Goal: Information Seeking & Learning: Learn about a topic

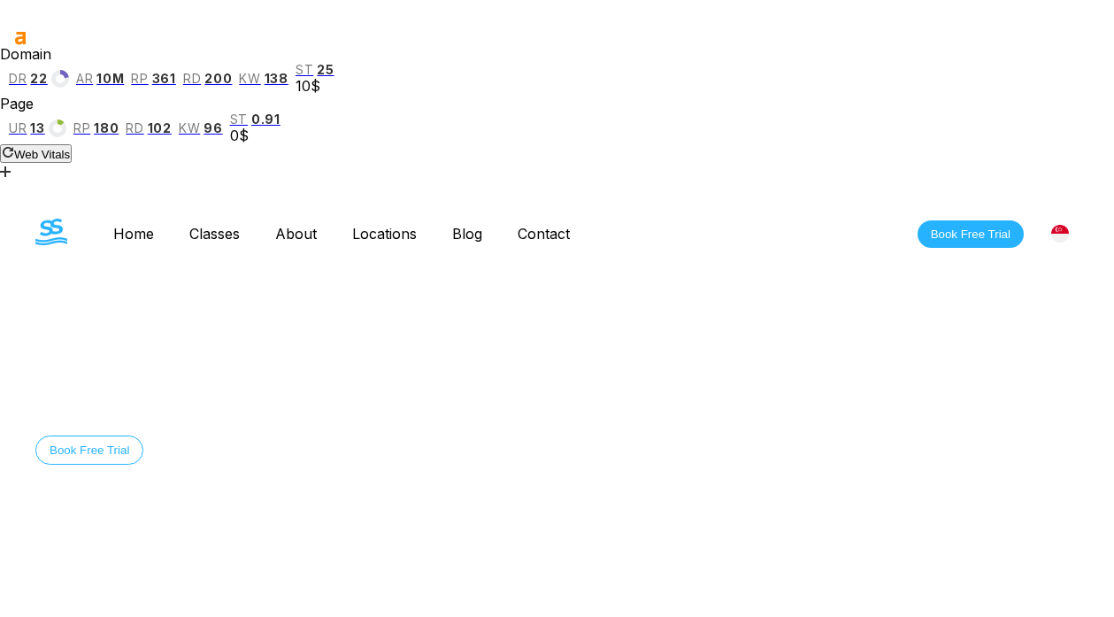
scroll to position [328, 0]
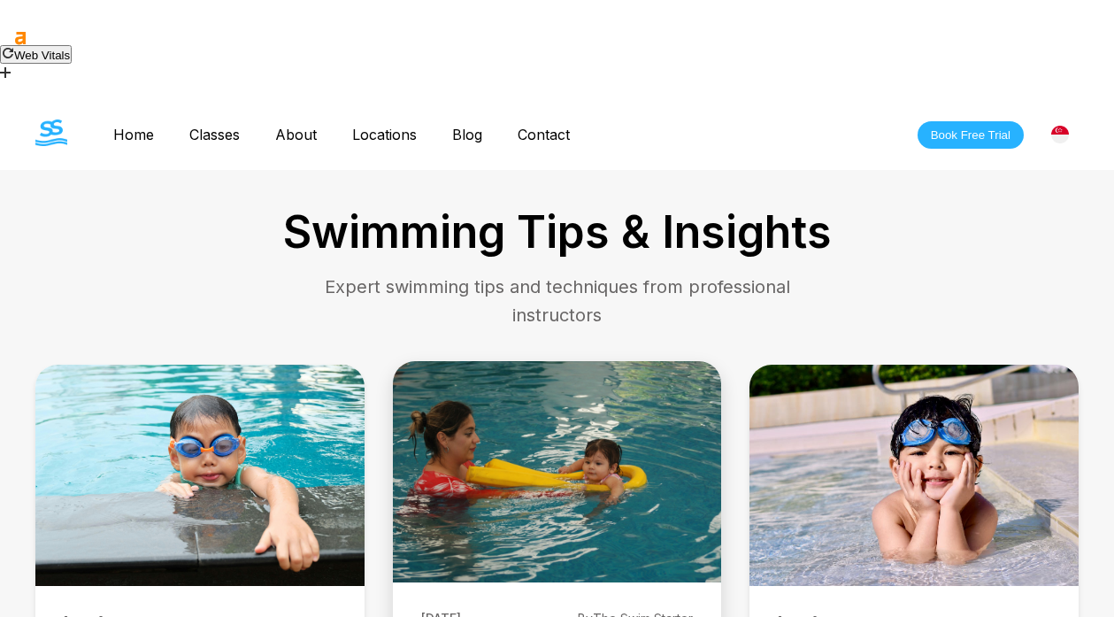
scroll to position [510, 0]
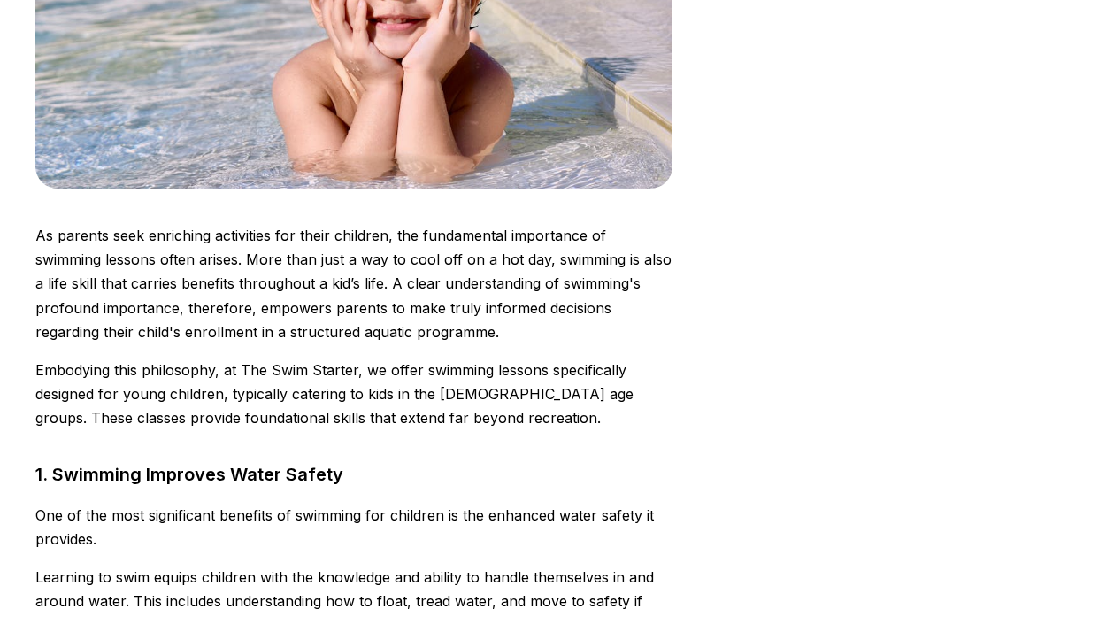
scroll to position [755, 0]
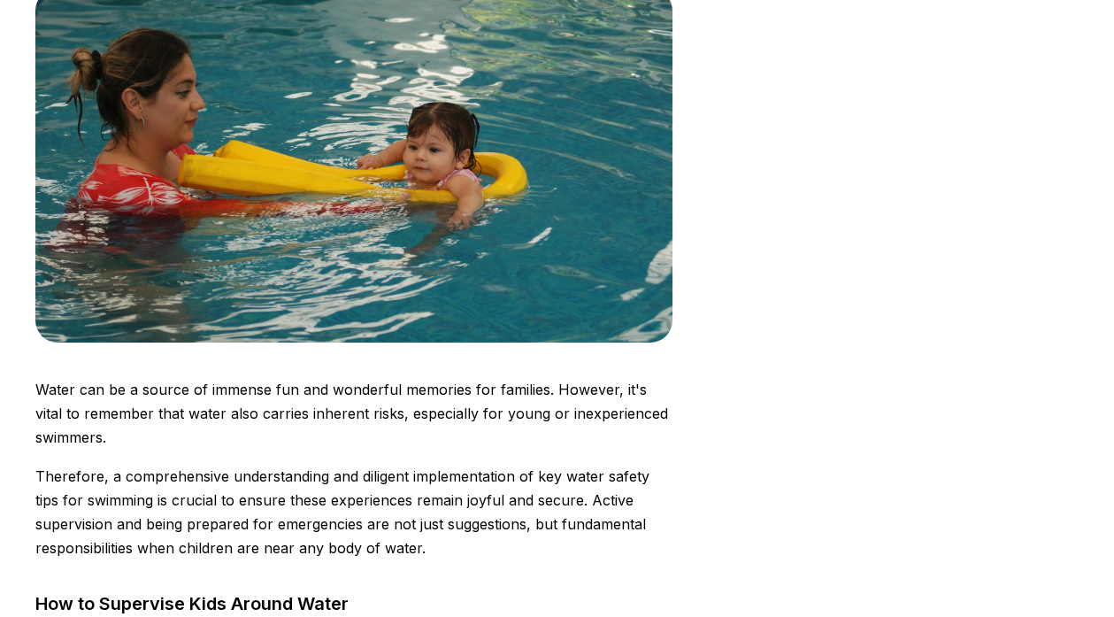
scroll to position [692, 0]
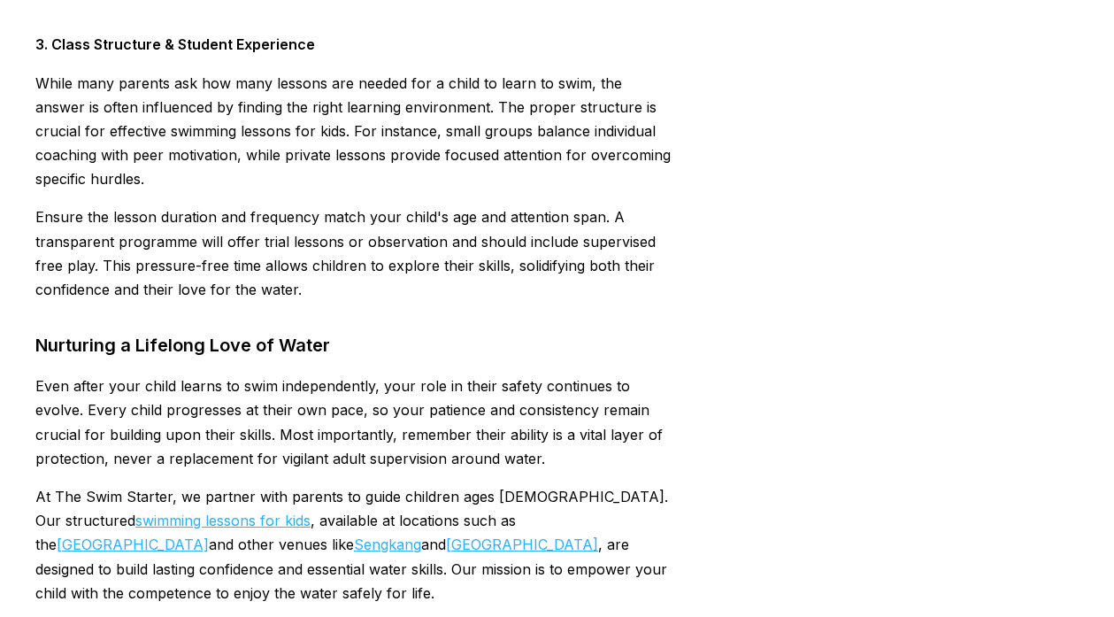
scroll to position [5179, 0]
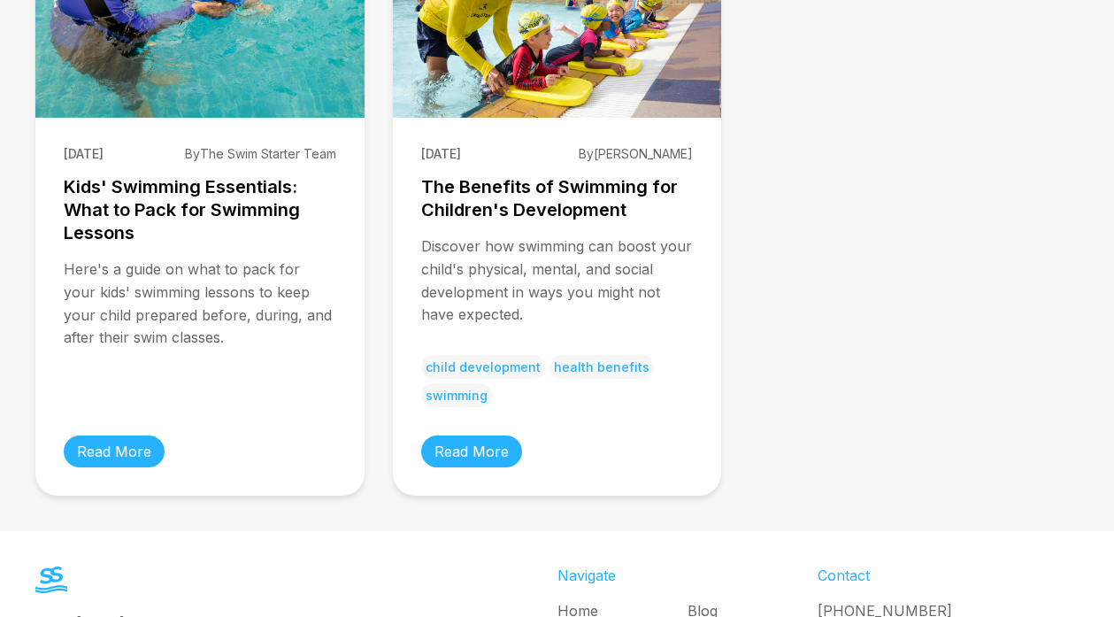
scroll to position [1376, 0]
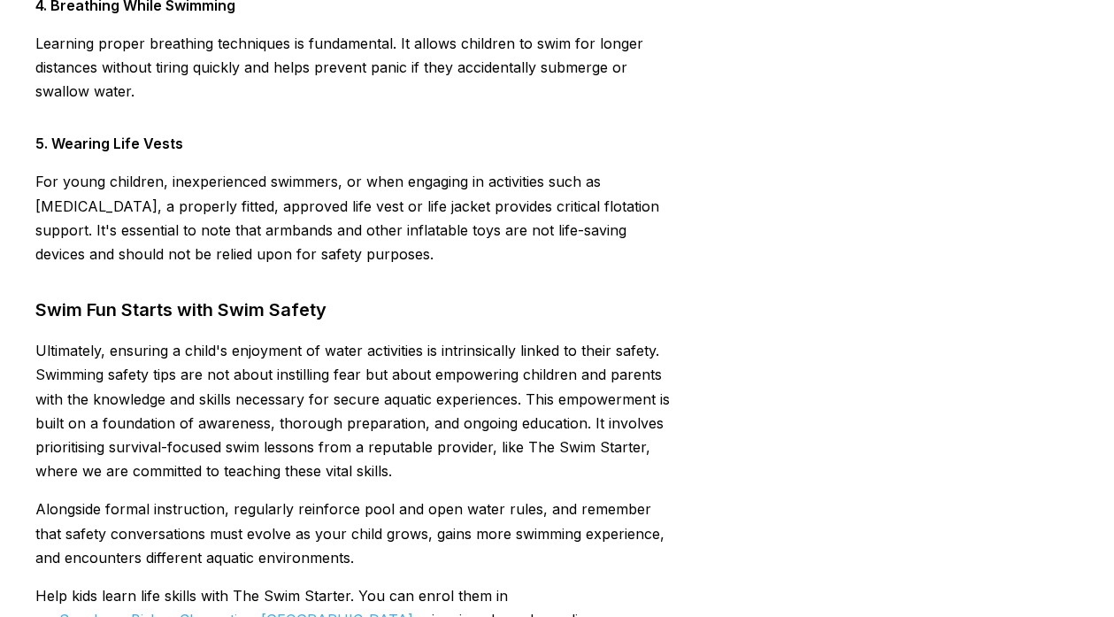
scroll to position [5069, 0]
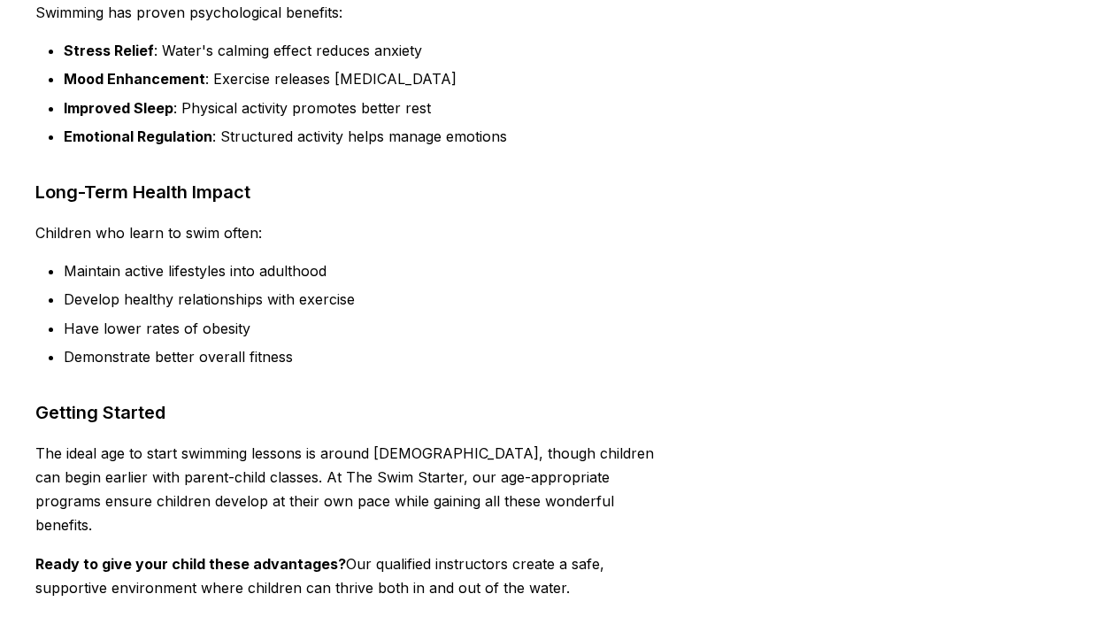
scroll to position [2332, 0]
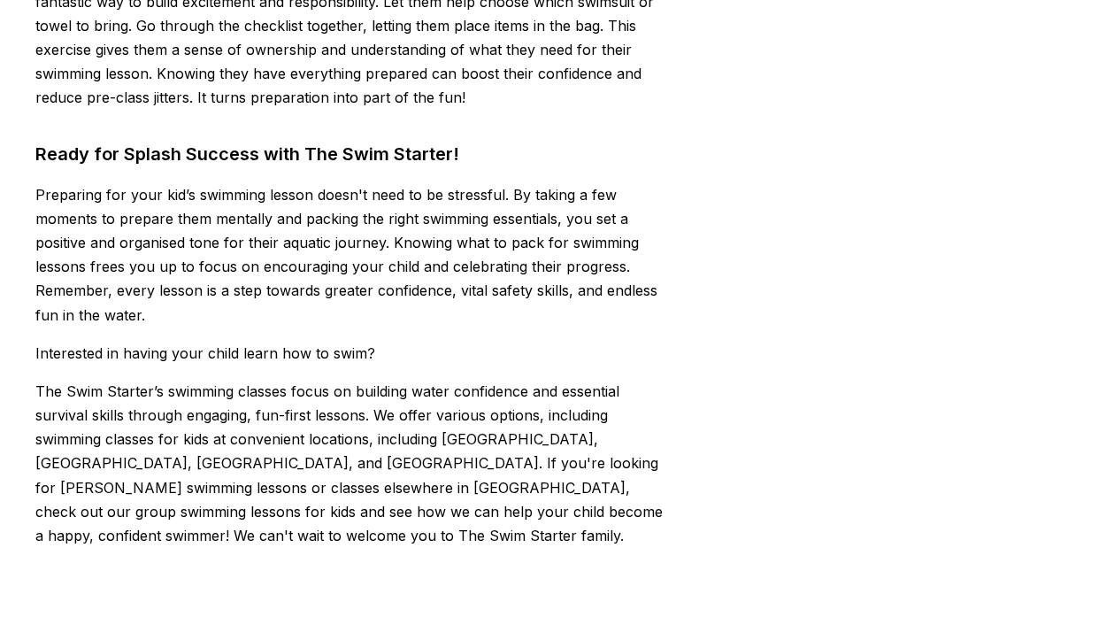
scroll to position [4916, 0]
